Goal: Task Accomplishment & Management: Manage account settings

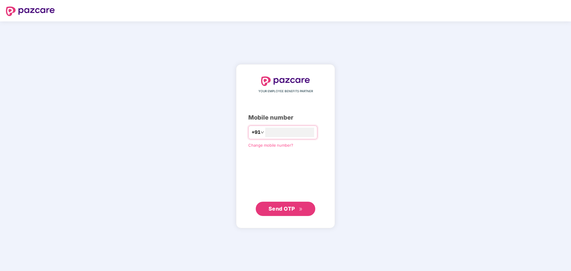
type input "**********"
click at [280, 210] on span "Send OTP" at bounding box center [281, 209] width 26 height 6
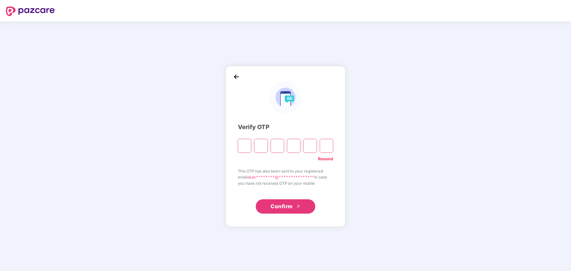
type input "*"
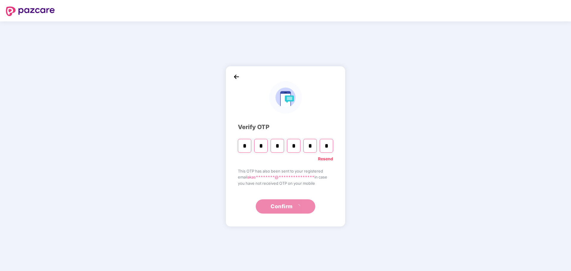
type input "*"
click at [246, 157] on div "Resend" at bounding box center [285, 158] width 95 height 10
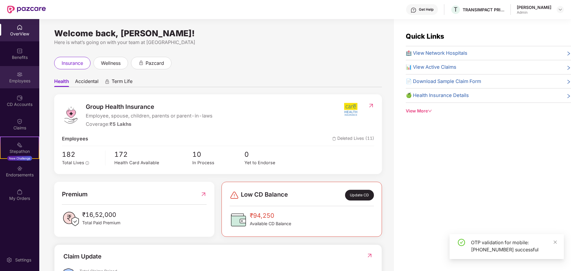
click at [25, 72] on div "Employees" at bounding box center [19, 77] width 39 height 22
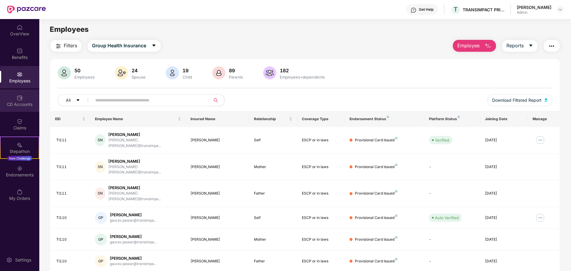
click at [26, 104] on div "CD Accounts" at bounding box center [19, 104] width 39 height 6
